Goal: Task Accomplishment & Management: Manage account settings

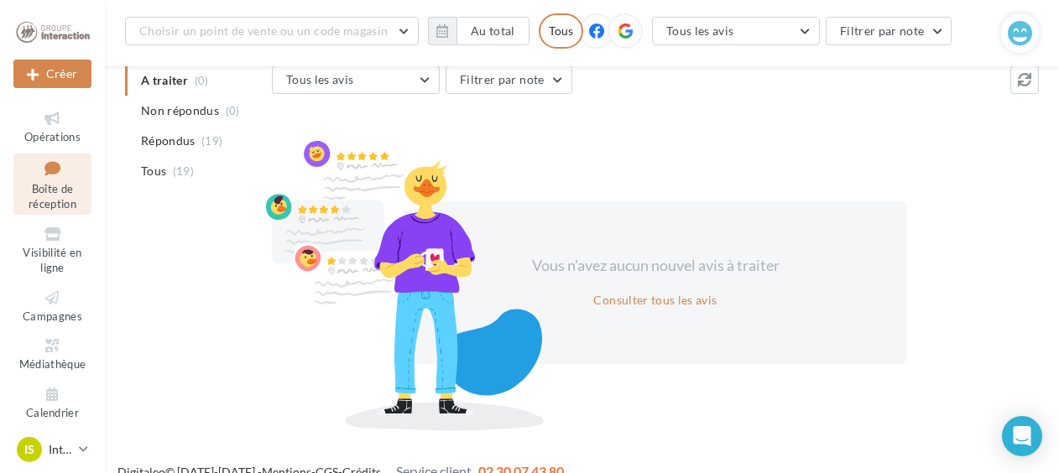
scroll to position [200, 0]
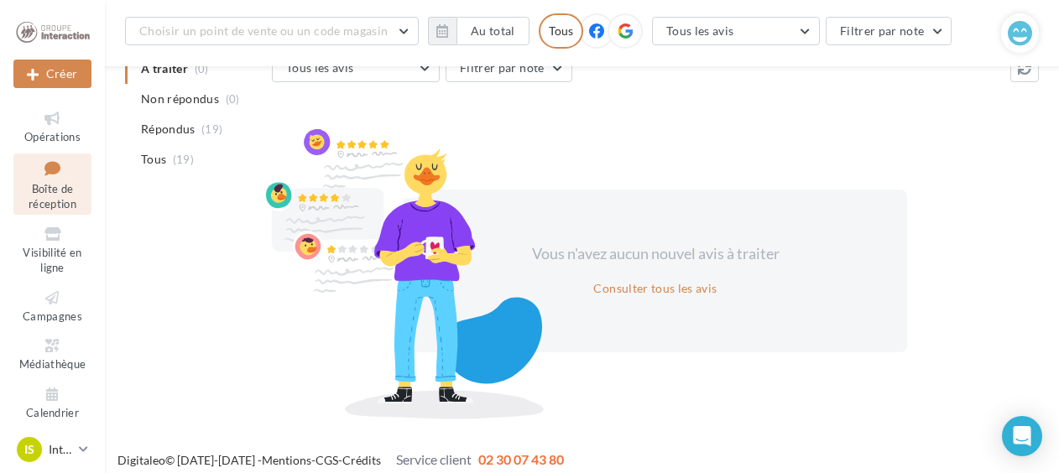
drag, startPoint x: 162, startPoint y: 295, endPoint x: 272, endPoint y: 320, distance: 112.6
drag, startPoint x: 272, startPoint y: 320, endPoint x: 185, endPoint y: 264, distance: 102.7
click at [185, 264] on div "A traiter (0) Non répondus (0) Répondus (19) Tous (19) Tous les avis Tous les a…" at bounding box center [582, 233] width 914 height 359
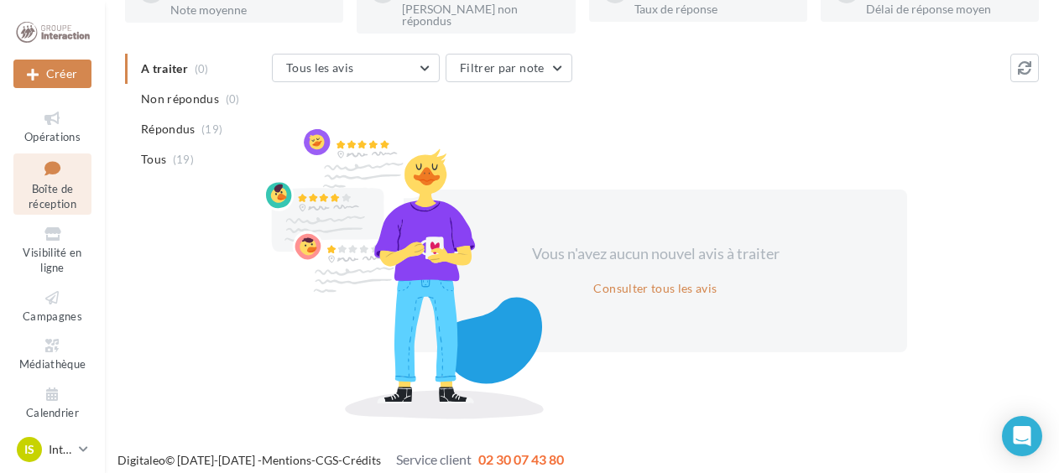
scroll to position [0, 0]
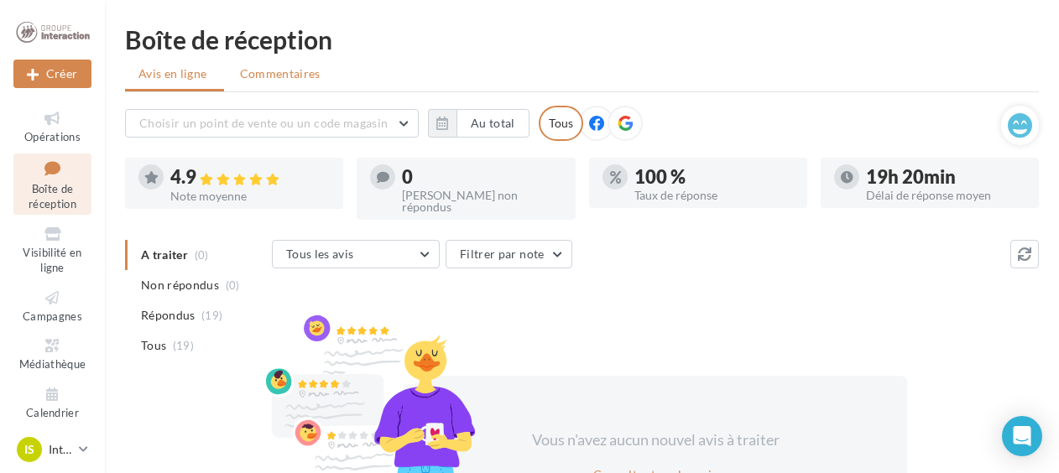
click at [280, 62] on li "Commentaires" at bounding box center [282, 74] width 111 height 30
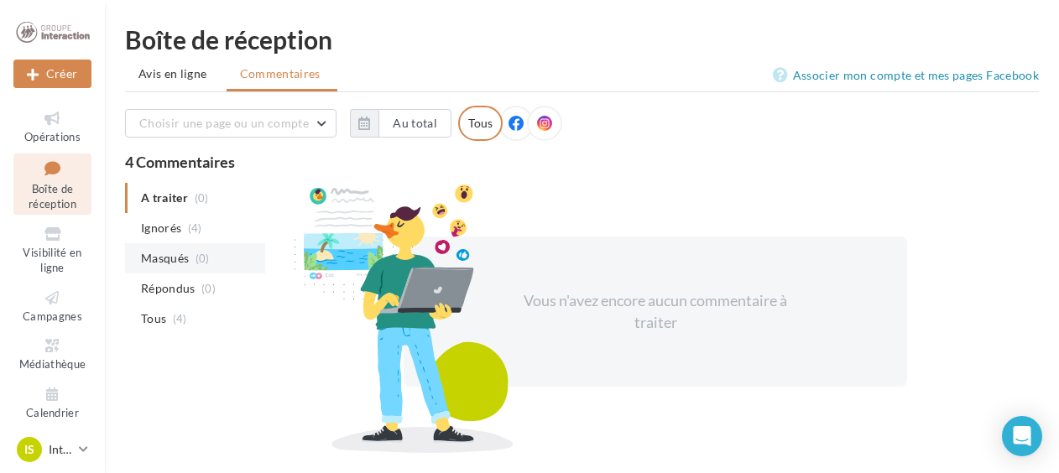
scroll to position [45, 0]
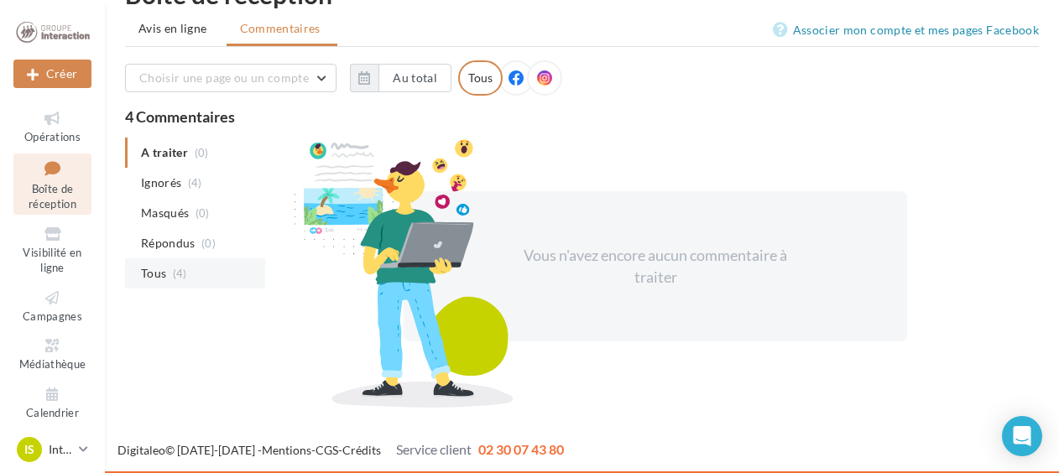
click at [154, 271] on span "Tous" at bounding box center [153, 273] width 25 height 17
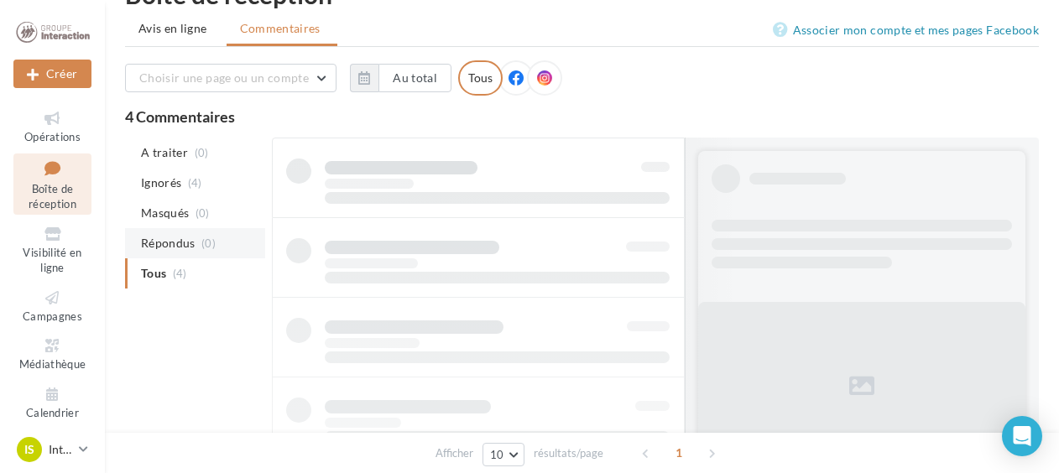
drag, startPoint x: 290, startPoint y: 232, endPoint x: 240, endPoint y: 246, distance: 51.5
click at [240, 246] on li "Répondus (0)" at bounding box center [195, 243] width 140 height 30
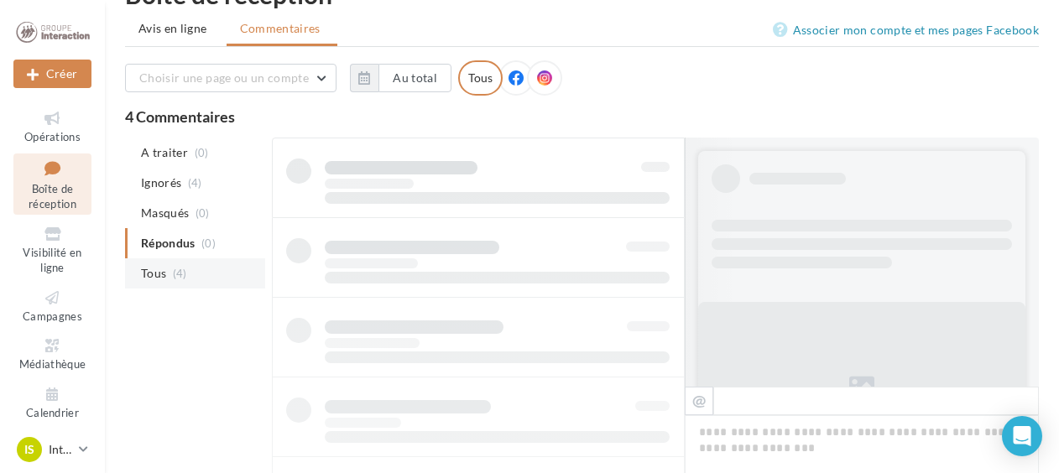
click at [180, 264] on li "Tous (4)" at bounding box center [195, 274] width 140 height 30
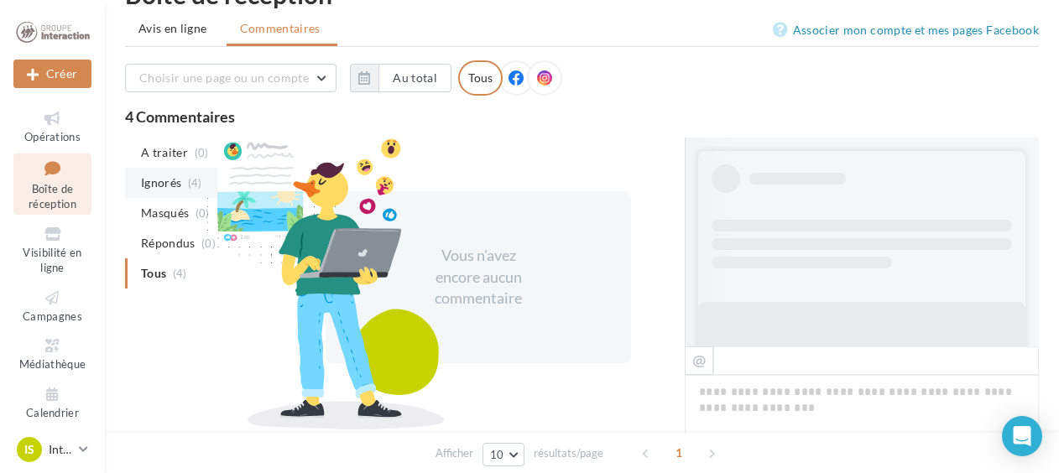
click at [166, 183] on span "Ignorés" at bounding box center [161, 183] width 40 height 17
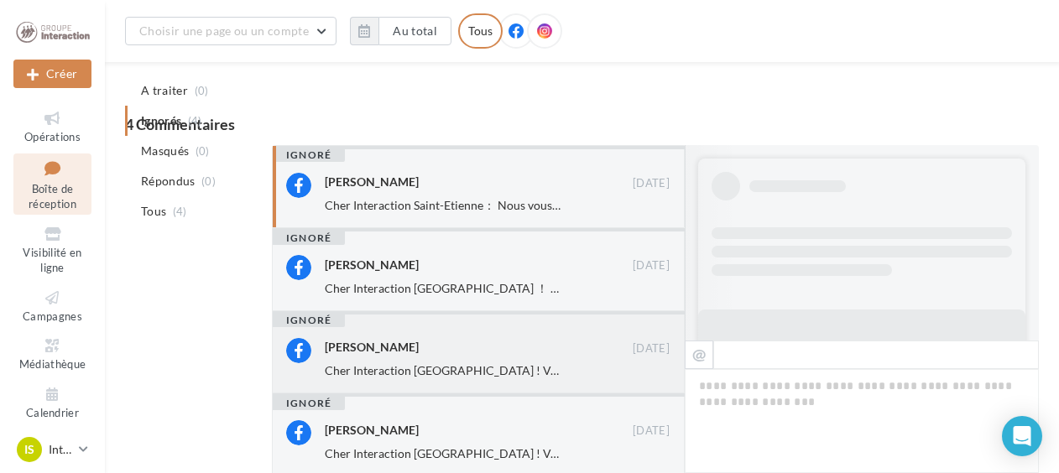
scroll to position [0, 0]
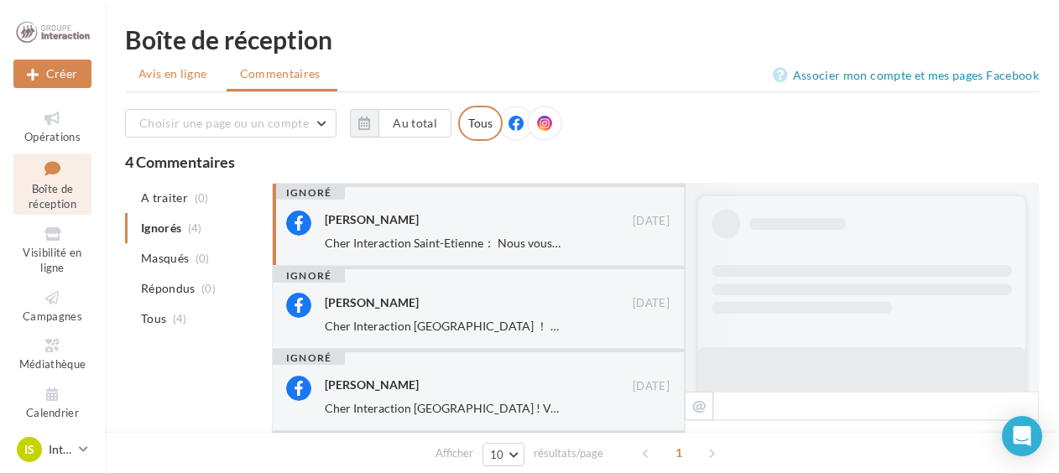
click at [193, 71] on span "Avis en ligne" at bounding box center [172, 73] width 69 height 17
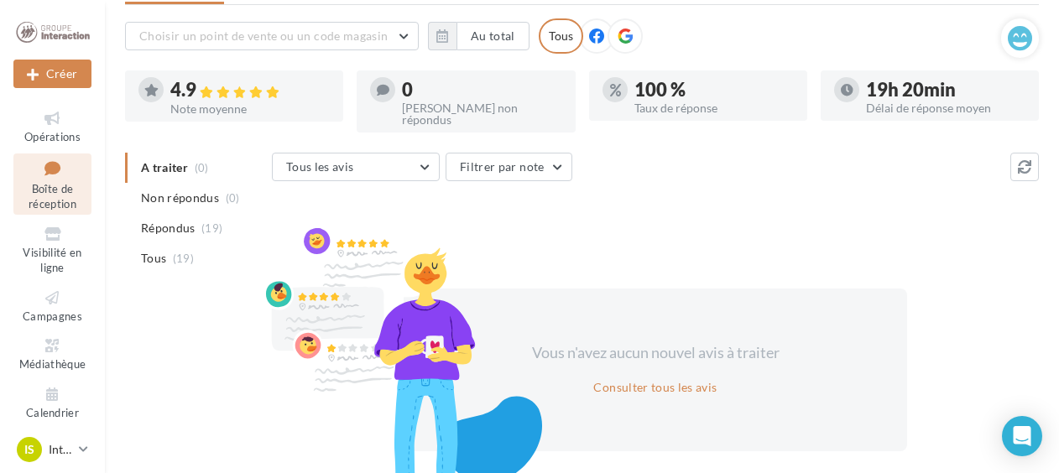
scroll to position [168, 0]
